Goal: Information Seeking & Learning: Learn about a topic

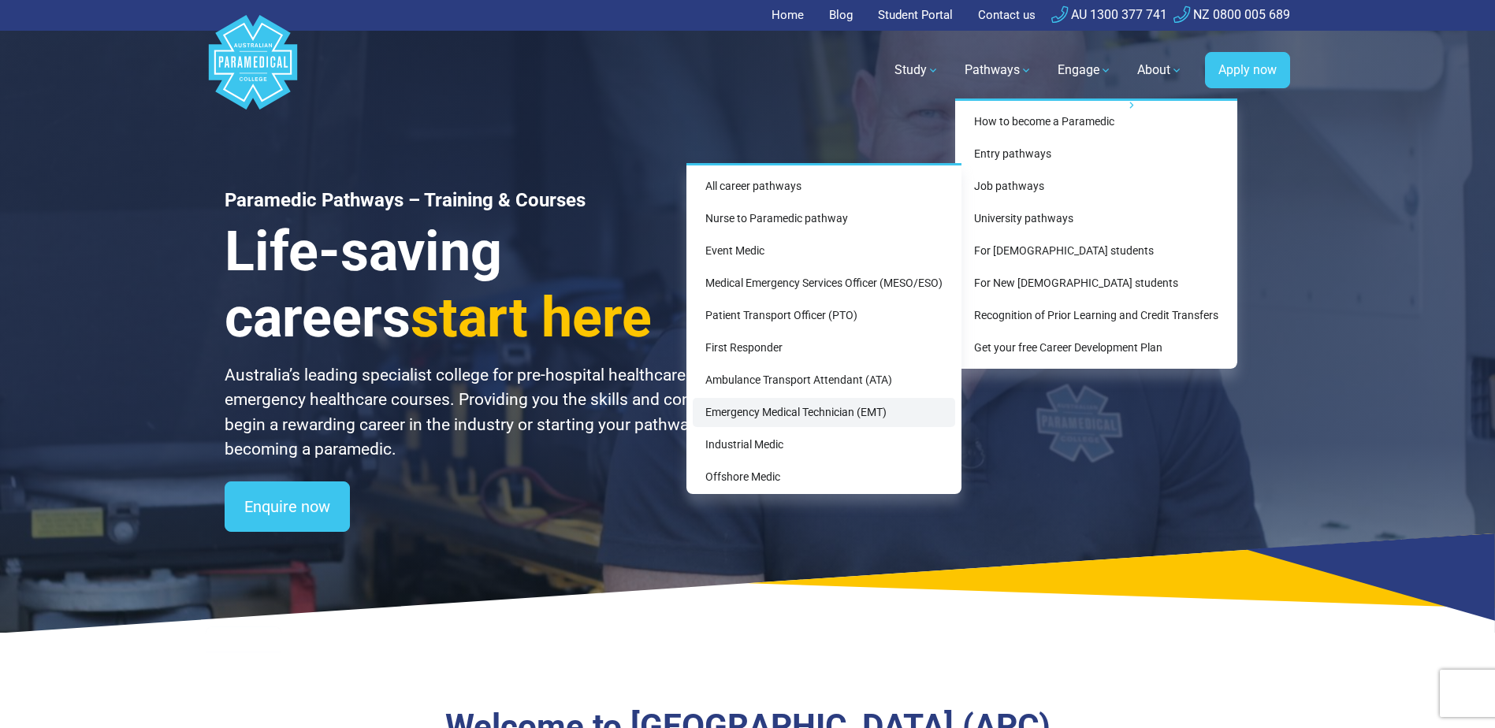
click at [830, 414] on link "Emergency Medical Technician (EMT)" at bounding box center [824, 412] width 262 height 29
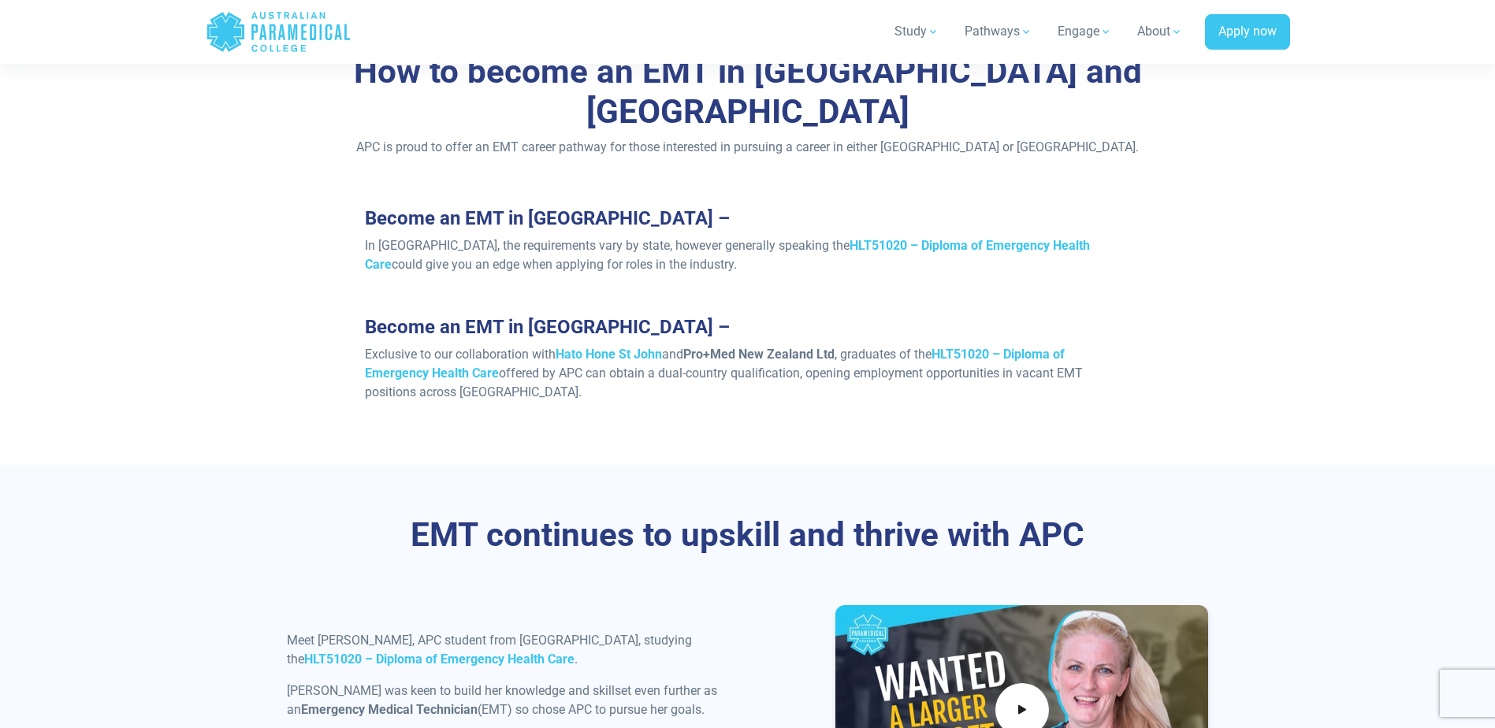
scroll to position [1339, 0]
click at [617, 347] on strong "Hato Hone St John" at bounding box center [608, 354] width 106 height 15
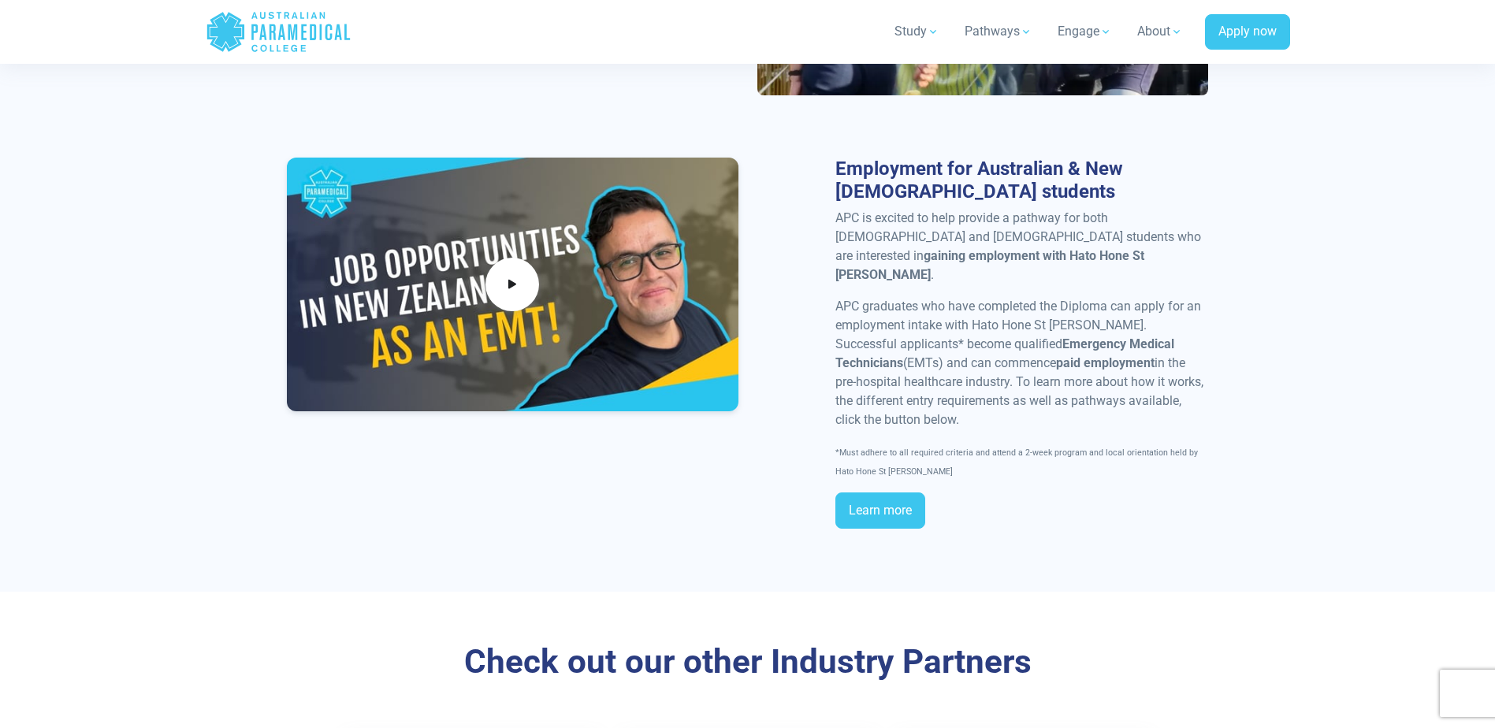
scroll to position [1891, 0]
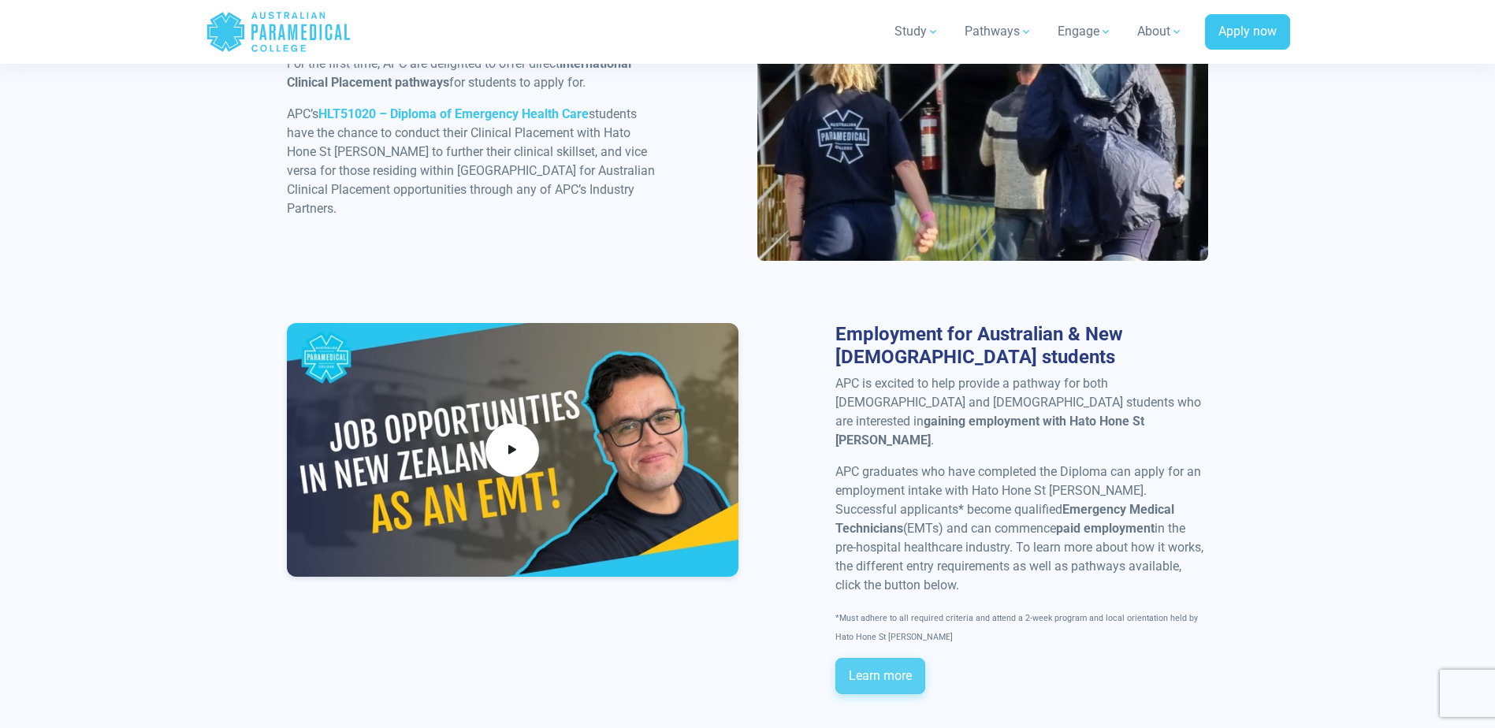
click at [871, 658] on link "Learn more" at bounding box center [880, 676] width 90 height 36
click at [507, 436] on icon at bounding box center [511, 449] width 17 height 26
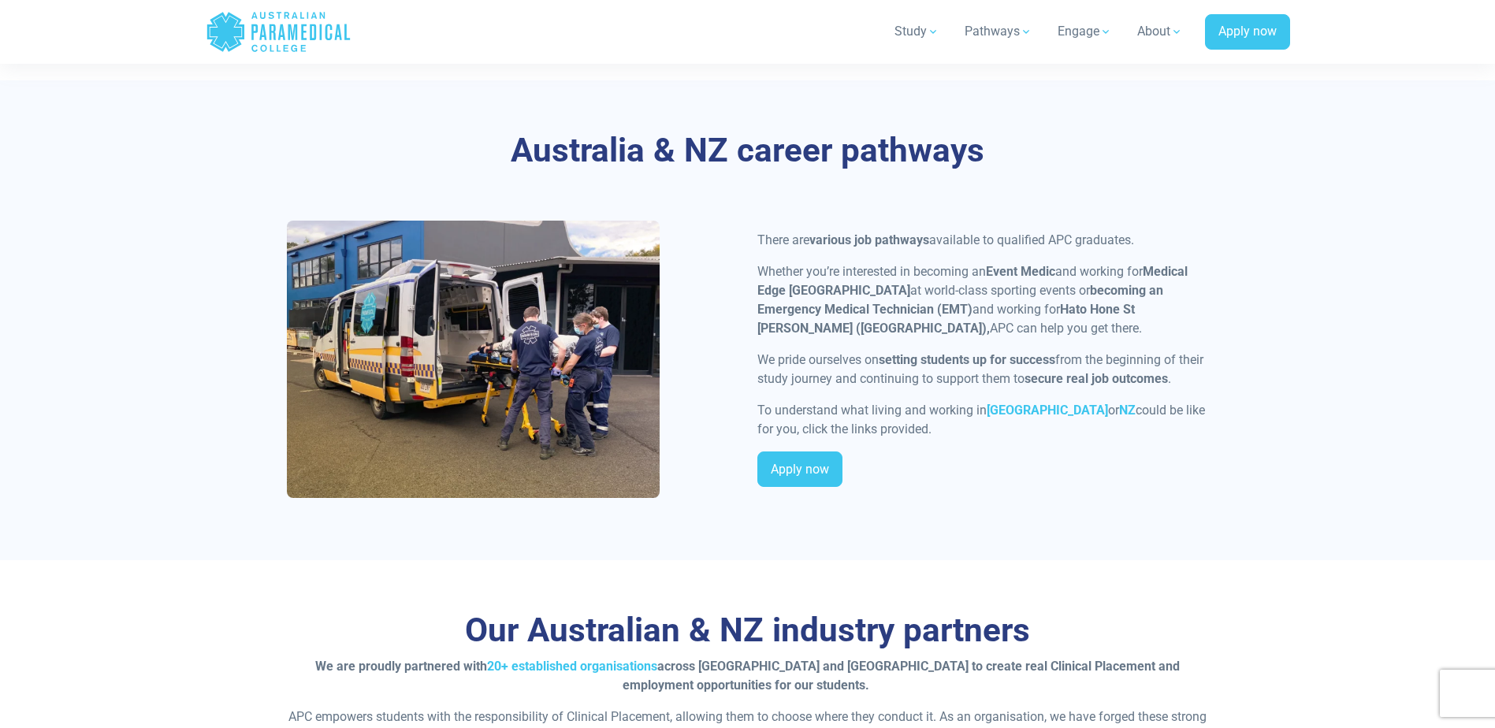
scroll to position [3388, 0]
